Goal: Task Accomplishment & Management: Use online tool/utility

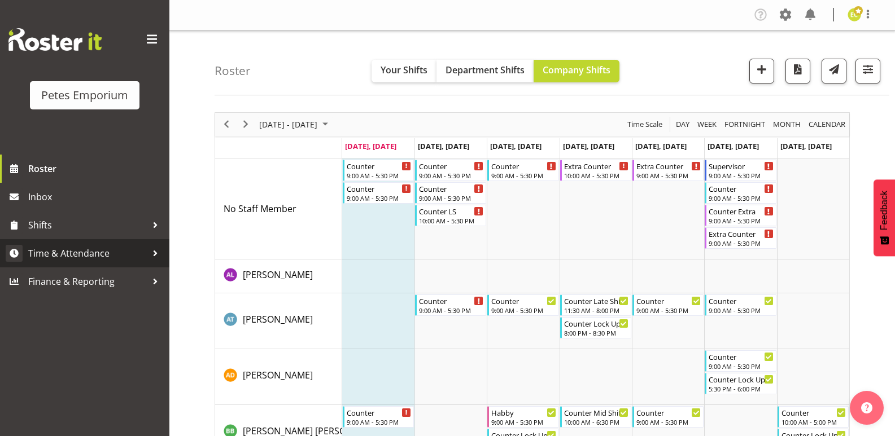
click at [115, 241] on link "Time & Attendance" at bounding box center [84, 253] width 169 height 28
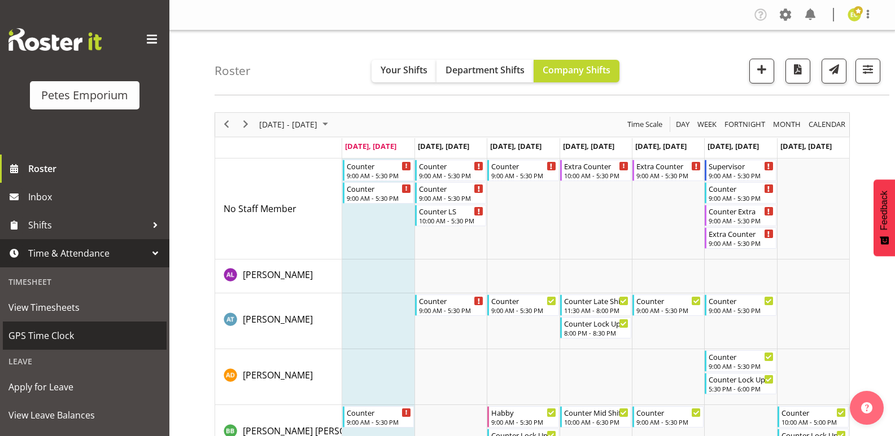
click at [55, 336] on span "GPS Time Clock" at bounding box center [84, 335] width 152 height 17
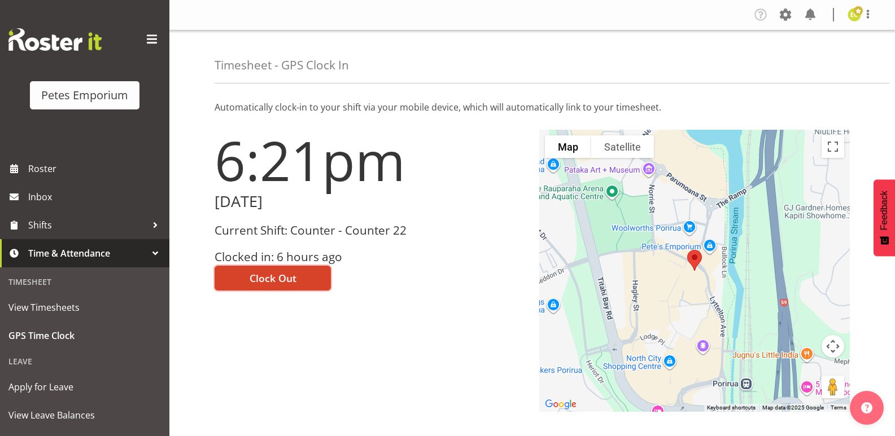
click at [278, 270] on button "Clock Out" at bounding box center [272, 278] width 116 height 25
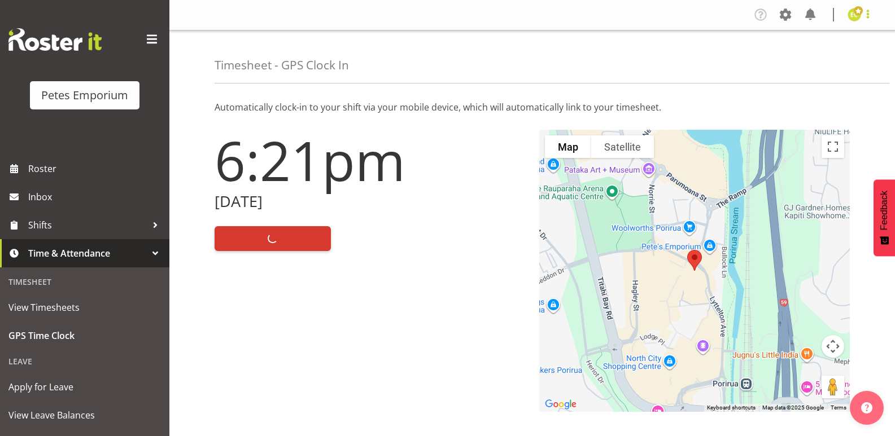
click at [866, 17] on span at bounding box center [868, 14] width 14 height 14
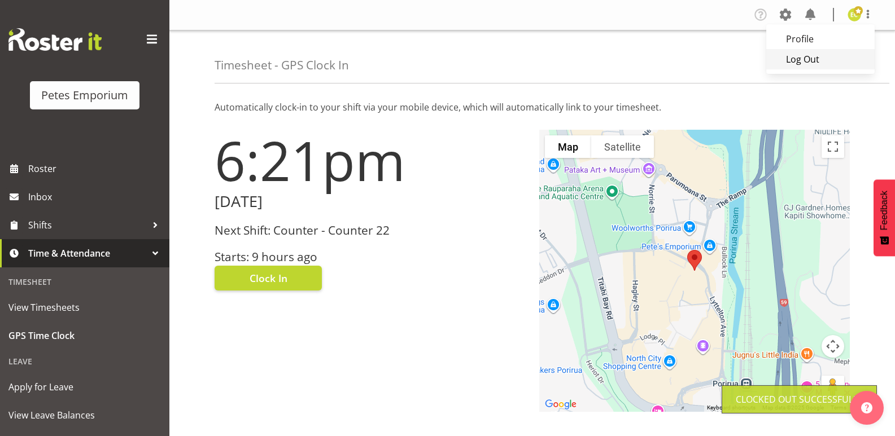
click at [813, 68] on link "Log Out" at bounding box center [820, 59] width 108 height 20
